Goal: Information Seeking & Learning: Learn about a topic

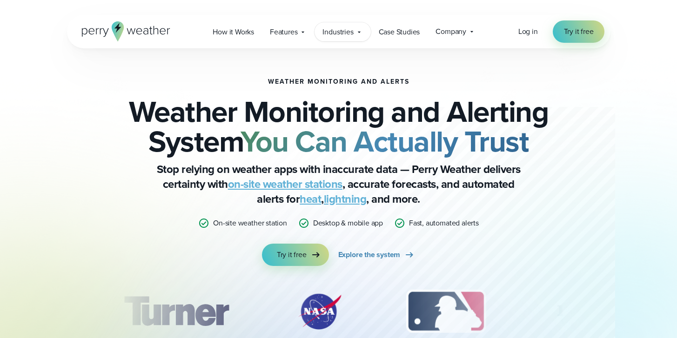
click at [331, 37] on span "Industries" at bounding box center [337, 32] width 31 height 11
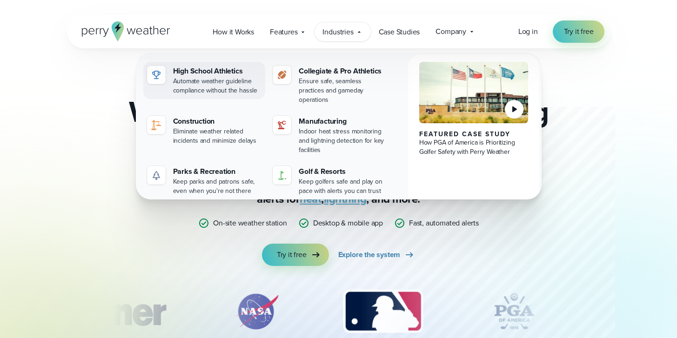
click at [233, 80] on div "Automate weather guideline compliance without the hassle" at bounding box center [217, 86] width 89 height 19
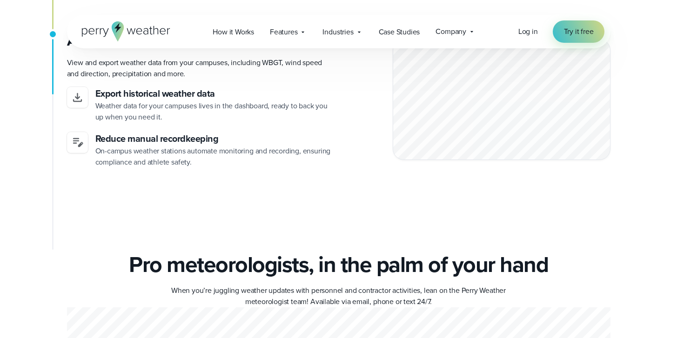
scroll to position [3096, 0]
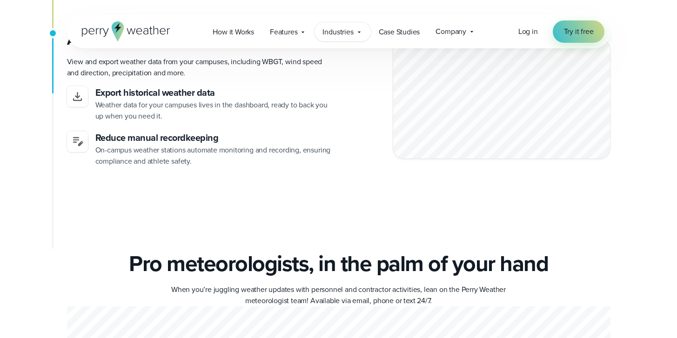
click at [335, 33] on span "Industries" at bounding box center [337, 32] width 31 height 11
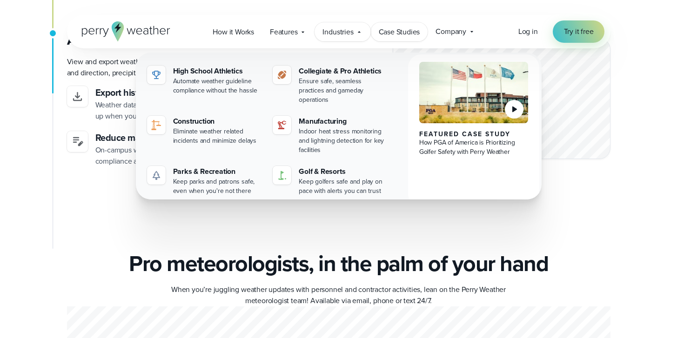
click at [381, 34] on span "Case Studies" at bounding box center [399, 32] width 41 height 11
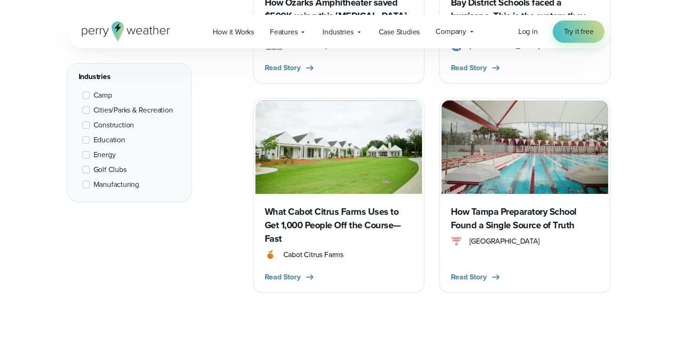
scroll to position [1446, 0]
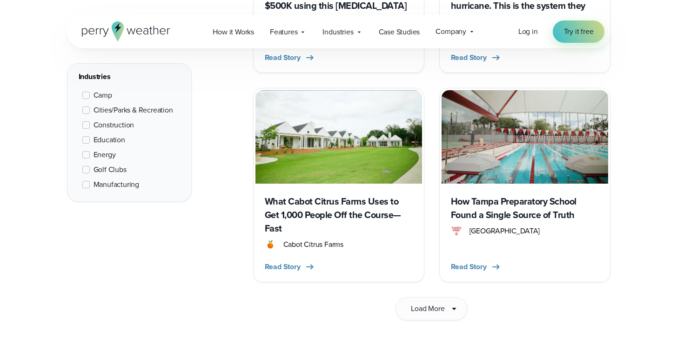
click at [520, 201] on h3 "How Tampa Preparatory School Found a Single Source of Truth" at bounding box center [525, 208] width 148 height 27
